Goal: Task Accomplishment & Management: Manage account settings

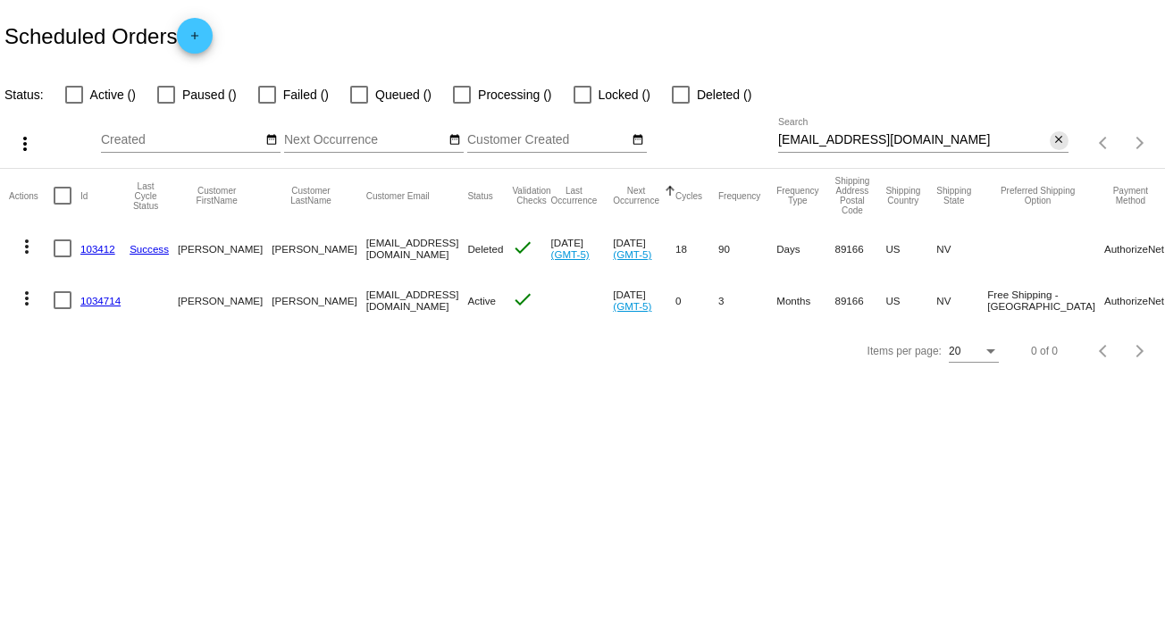
click at [1060, 138] on mat-icon "close" at bounding box center [1059, 140] width 13 height 14
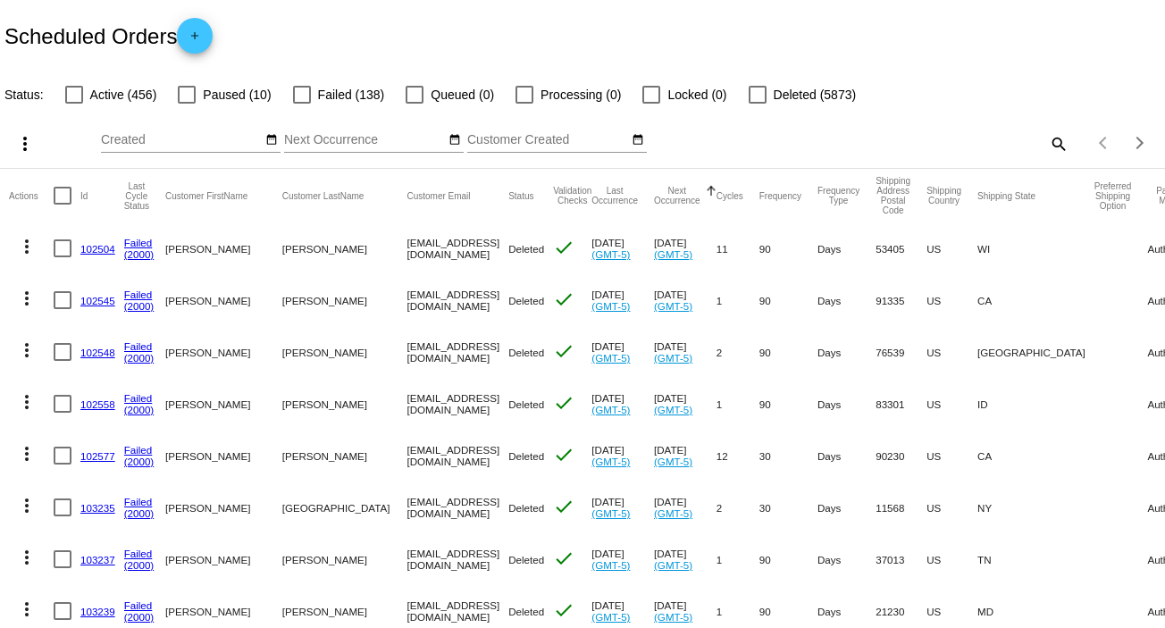
click at [1047, 149] on mat-icon "search" at bounding box center [1057, 144] width 21 height 28
click at [1042, 149] on div "Search" at bounding box center [923, 135] width 290 height 35
paste input "[EMAIL_ADDRESS][DOMAIN_NAME]"
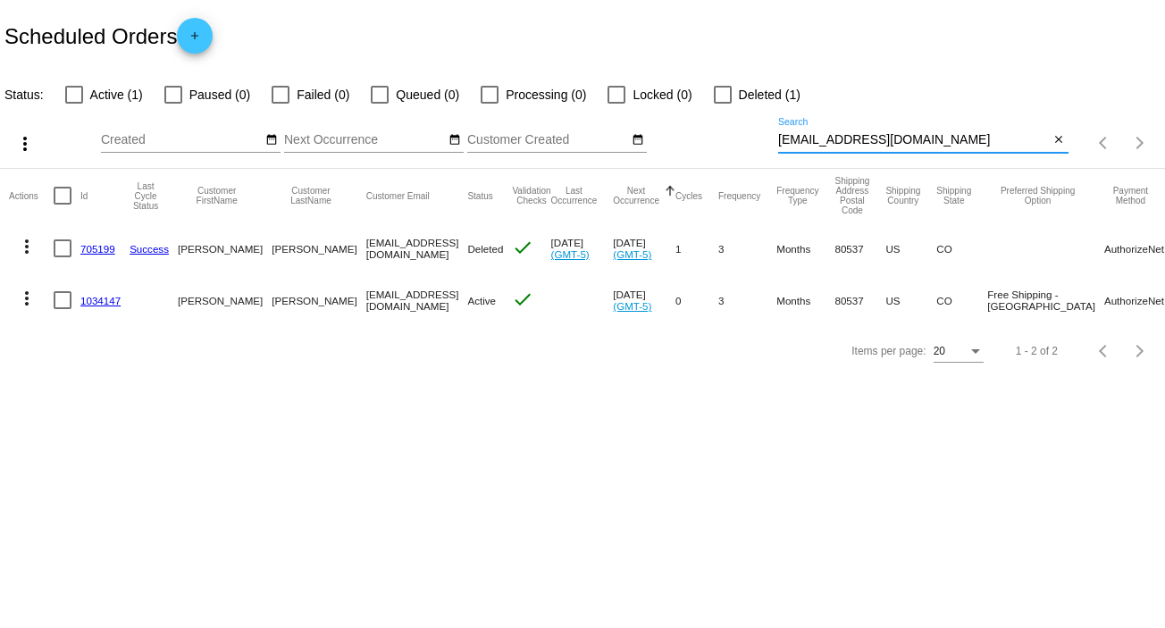
type input "[EMAIL_ADDRESS][DOMAIN_NAME]"
click at [29, 301] on mat-icon "more_vert" at bounding box center [26, 298] width 21 height 21
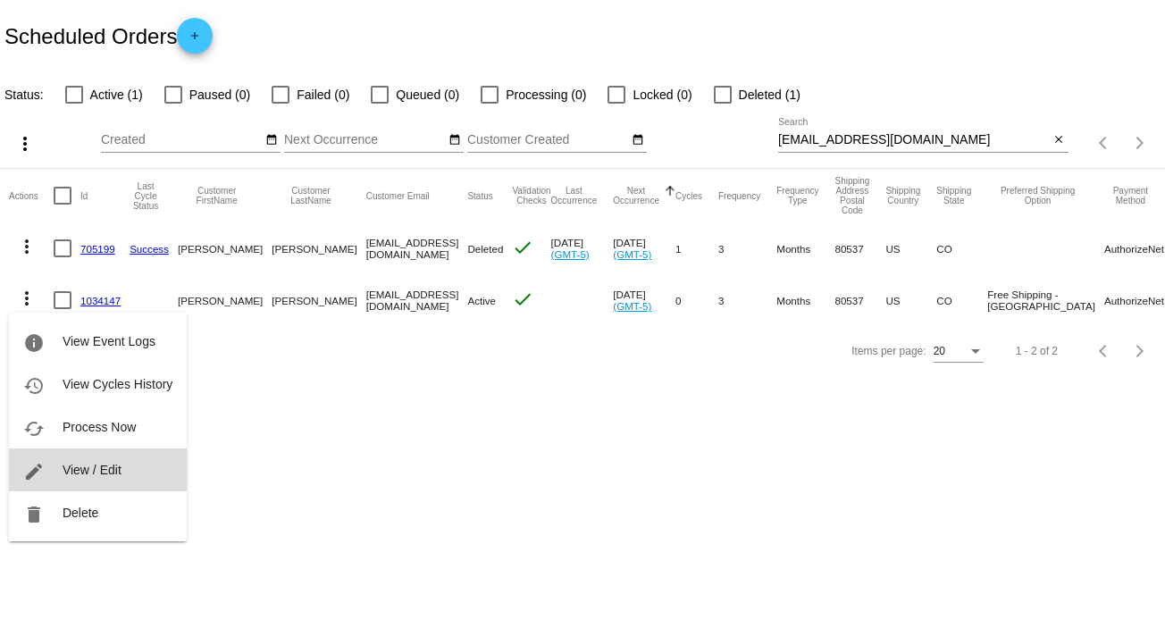
click at [112, 464] on span "View / Edit" at bounding box center [92, 470] width 59 height 14
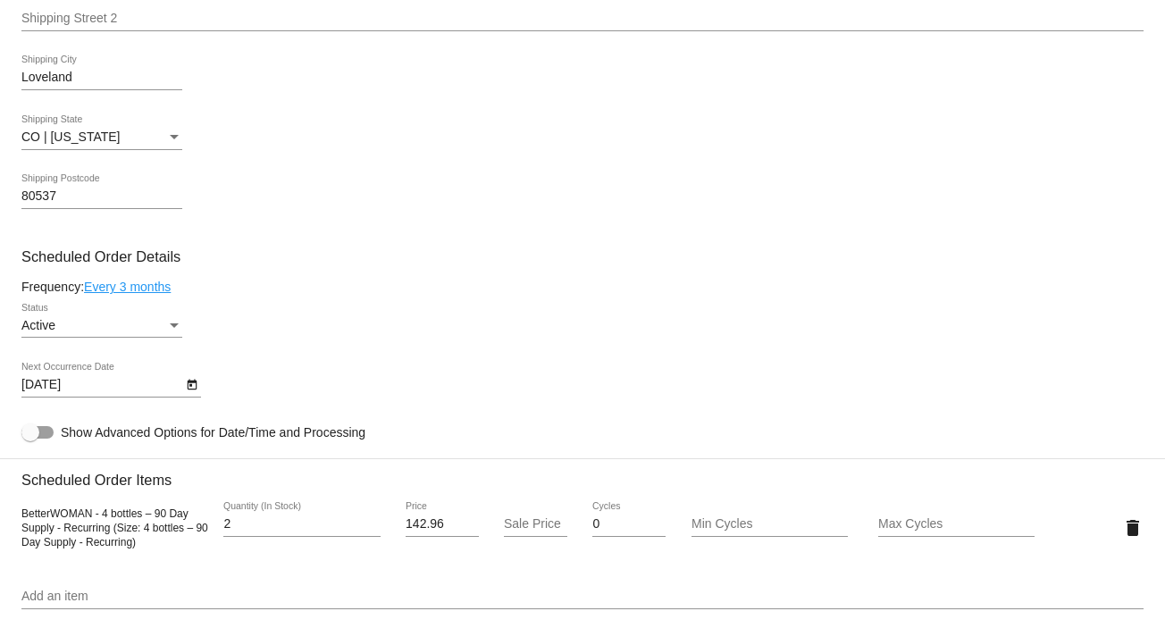
scroll to position [631, 0]
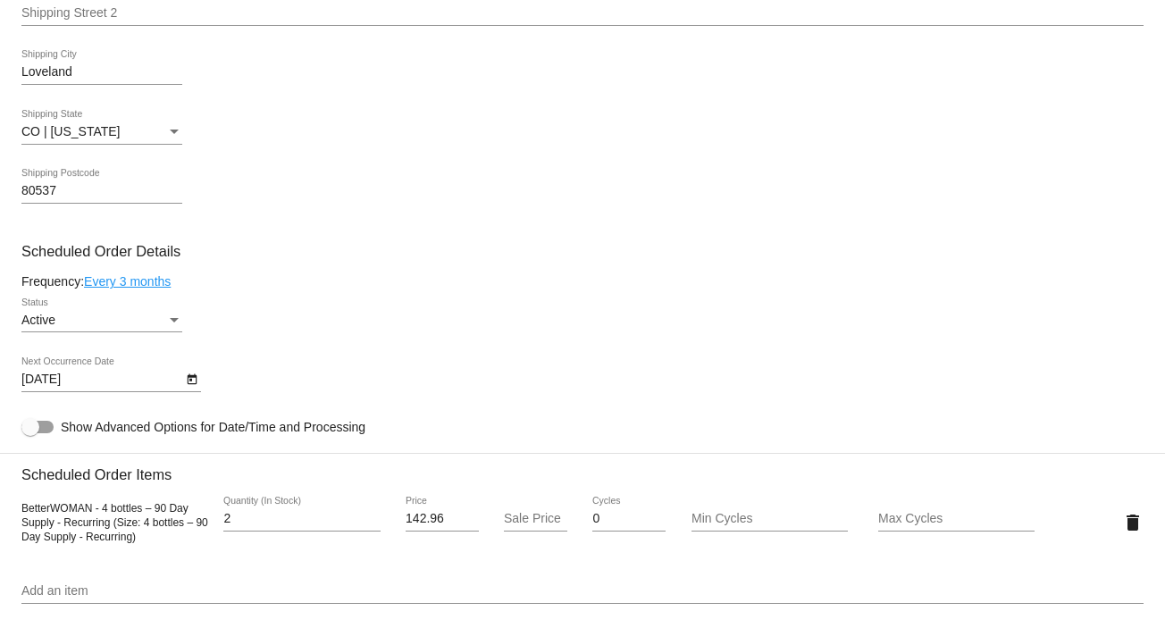
click at [179, 322] on div "Status" at bounding box center [174, 321] width 16 height 14
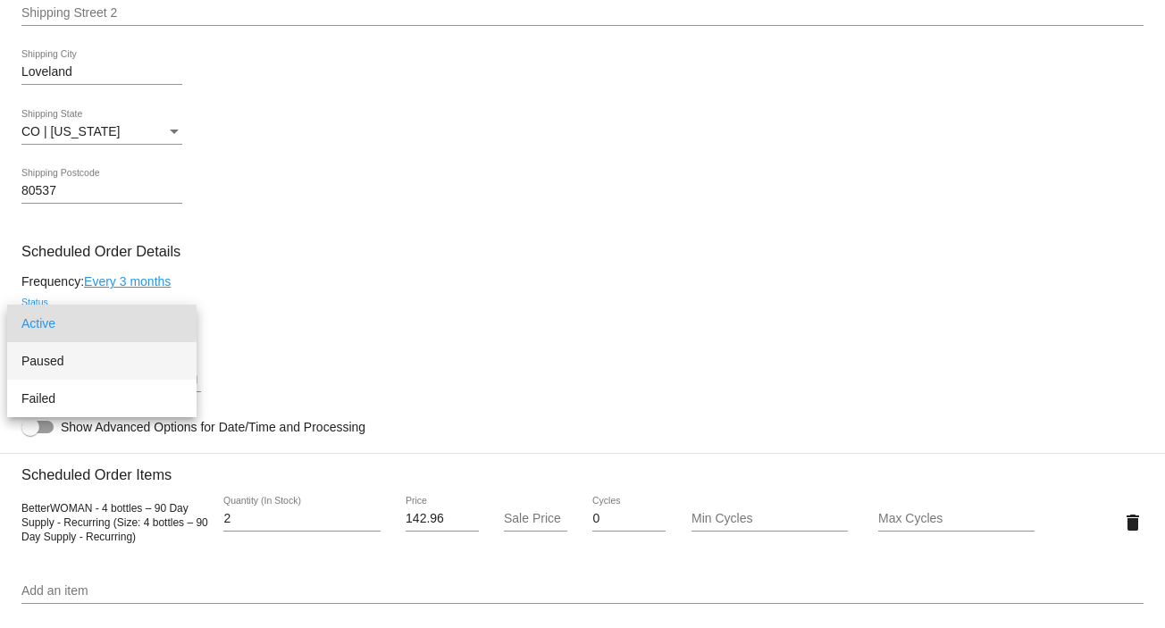
click at [166, 357] on span "Paused" at bounding box center [101, 361] width 161 height 38
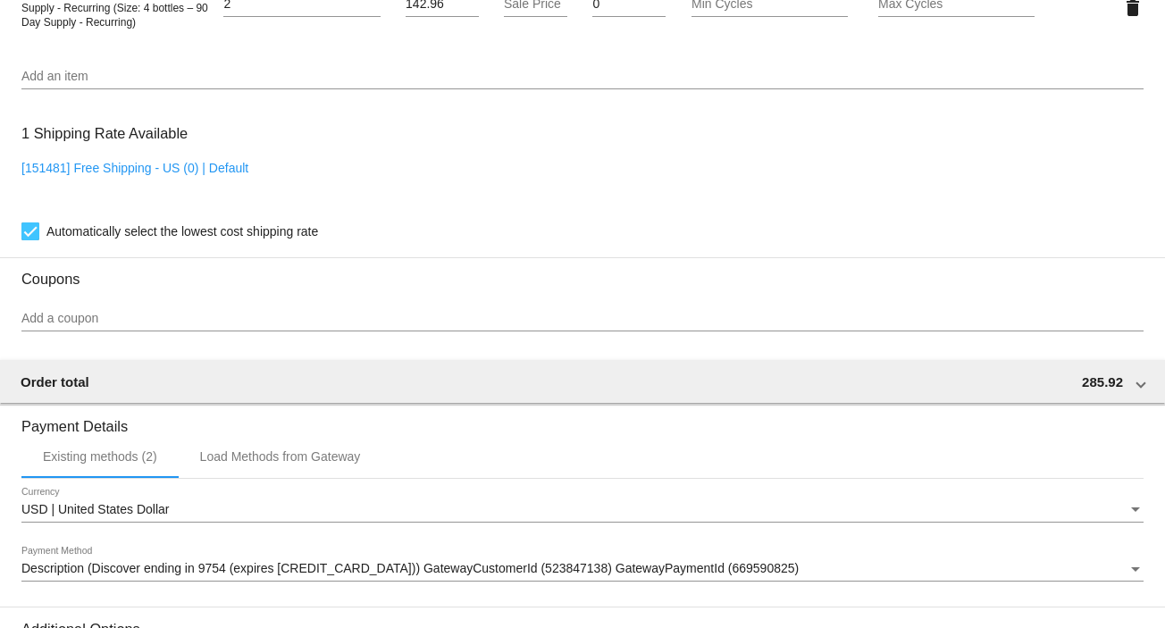
scroll to position [1382, 0]
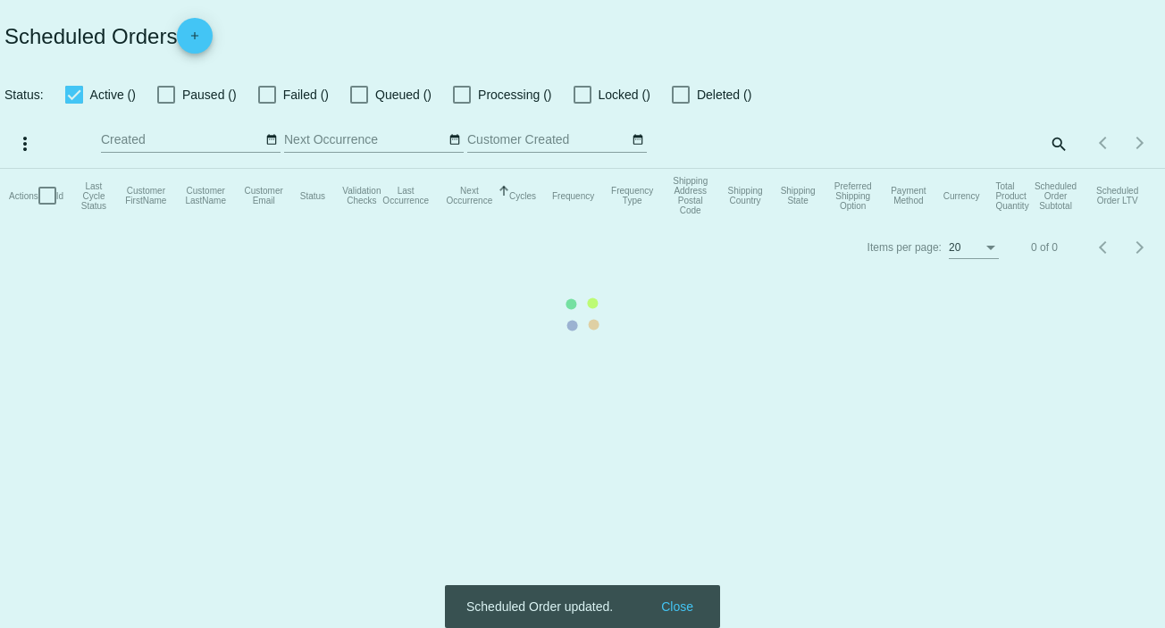
checkbox input "false"
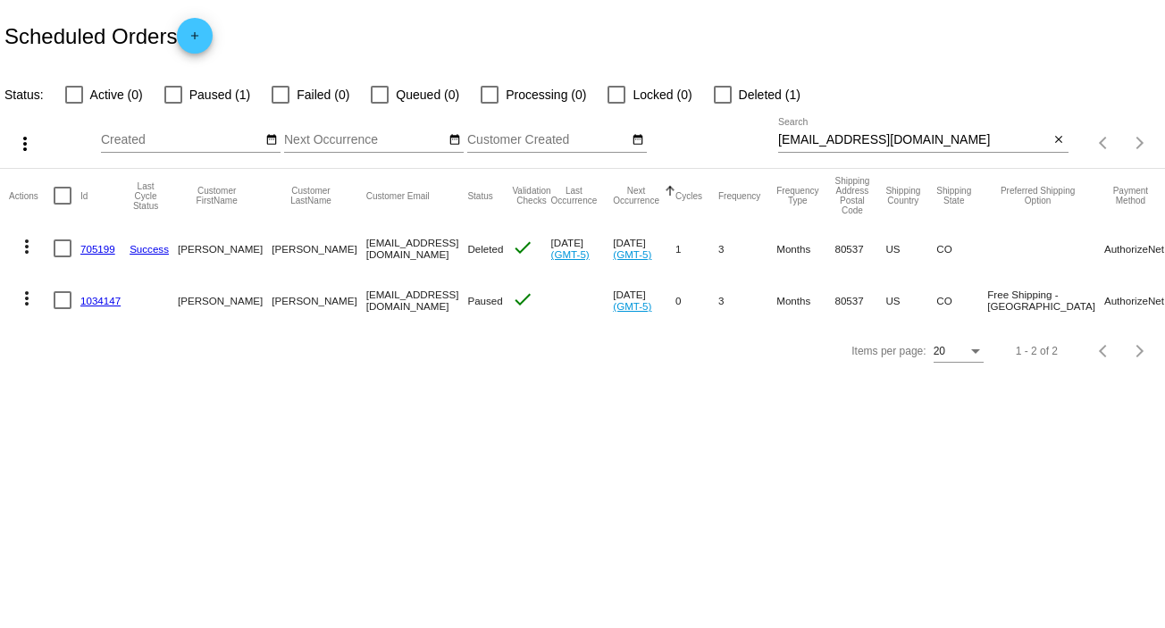
click at [28, 297] on mat-icon "more_vert" at bounding box center [26, 298] width 21 height 21
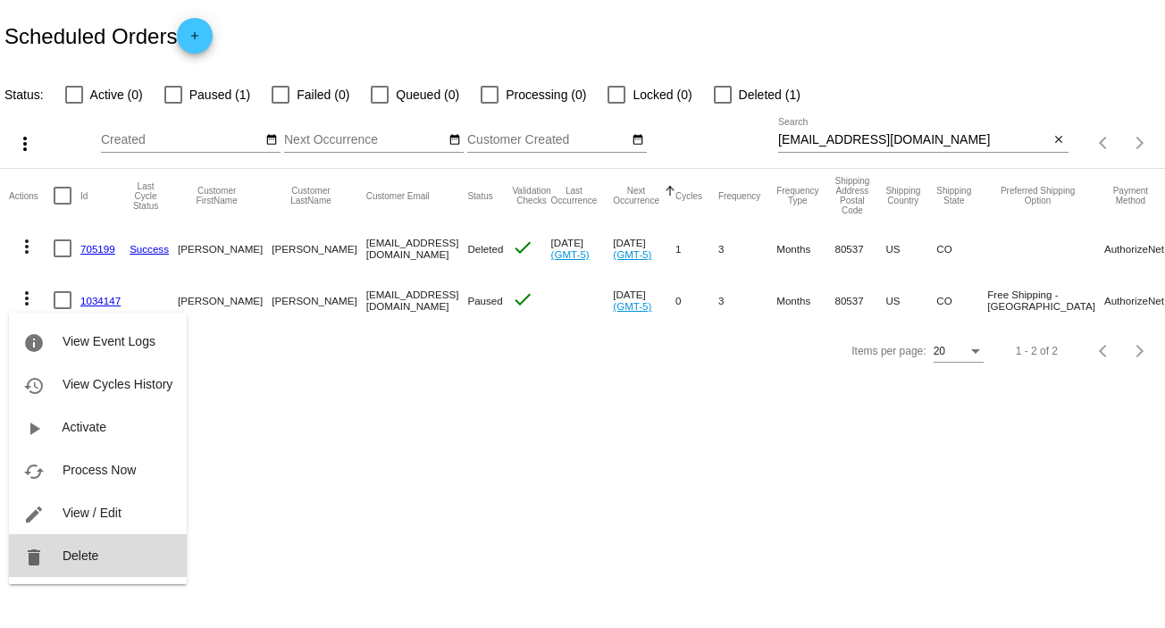
click at [77, 550] on span "Delete" at bounding box center [81, 556] width 36 height 14
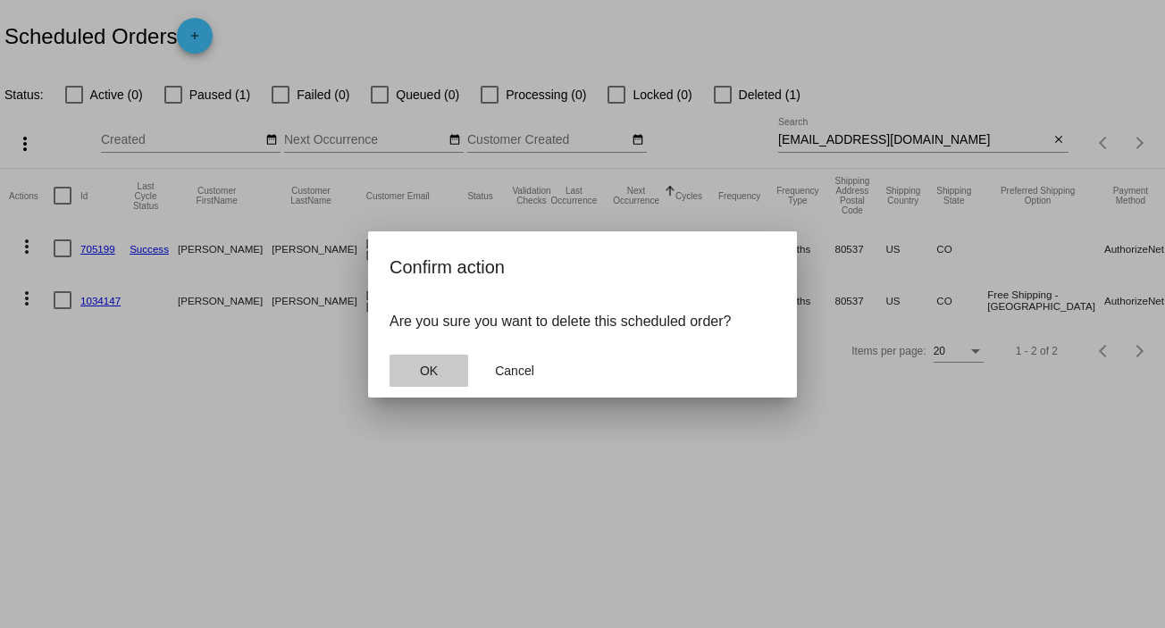
click at [414, 374] on button "OK" at bounding box center [429, 371] width 79 height 32
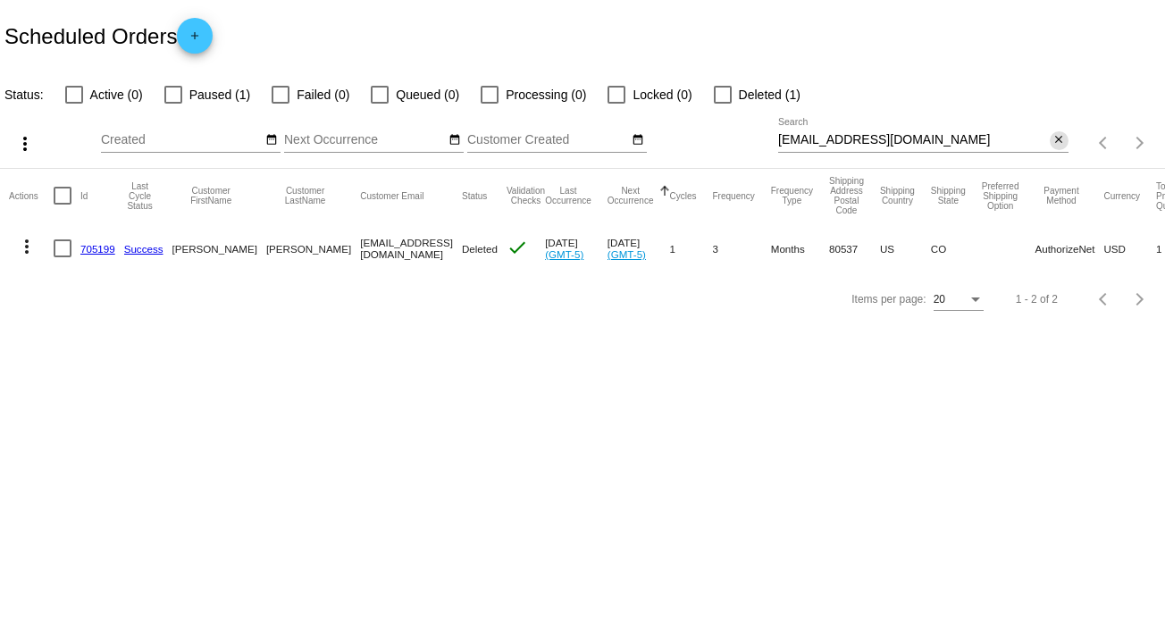
click at [1058, 136] on mat-icon "close" at bounding box center [1059, 140] width 13 height 14
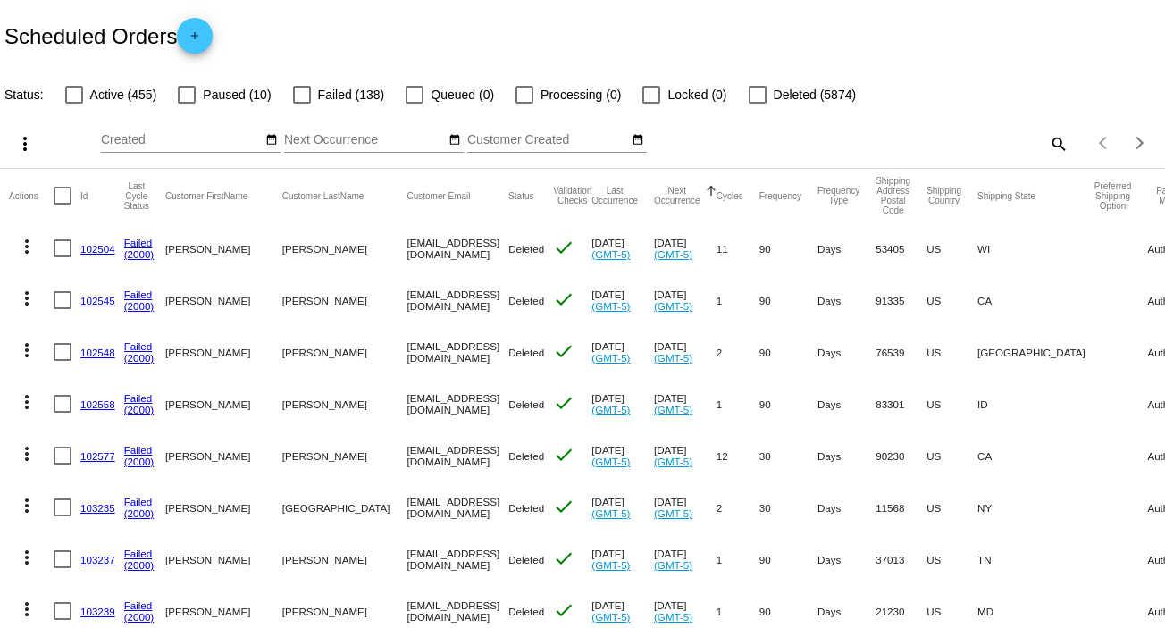
click at [1047, 138] on mat-icon "search" at bounding box center [1057, 144] width 21 height 28
click at [1047, 138] on input "Search" at bounding box center [923, 140] width 290 height 14
paste input "[EMAIL_ADDRESS][DOMAIN_NAME]"
type input "[EMAIL_ADDRESS][DOMAIN_NAME]"
